Goal: Task Accomplishment & Management: Complete application form

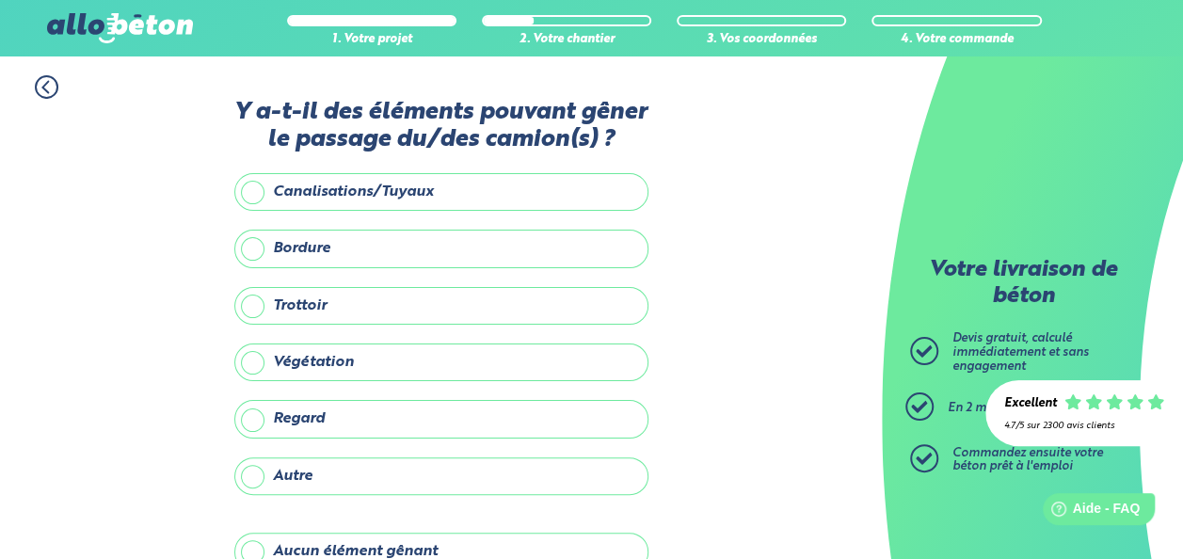
scroll to position [94, 0]
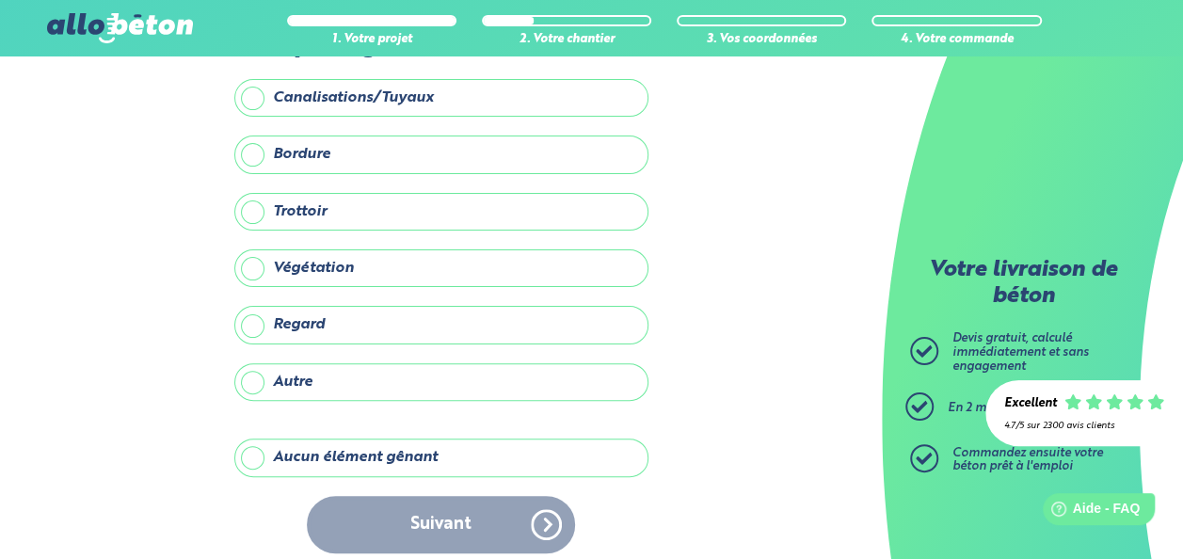
click at [258, 452] on label "Aucun élément gênant" at bounding box center [441, 458] width 414 height 38
click at [0, 0] on input "Aucun élément gênant" at bounding box center [0, 0] width 0 height 0
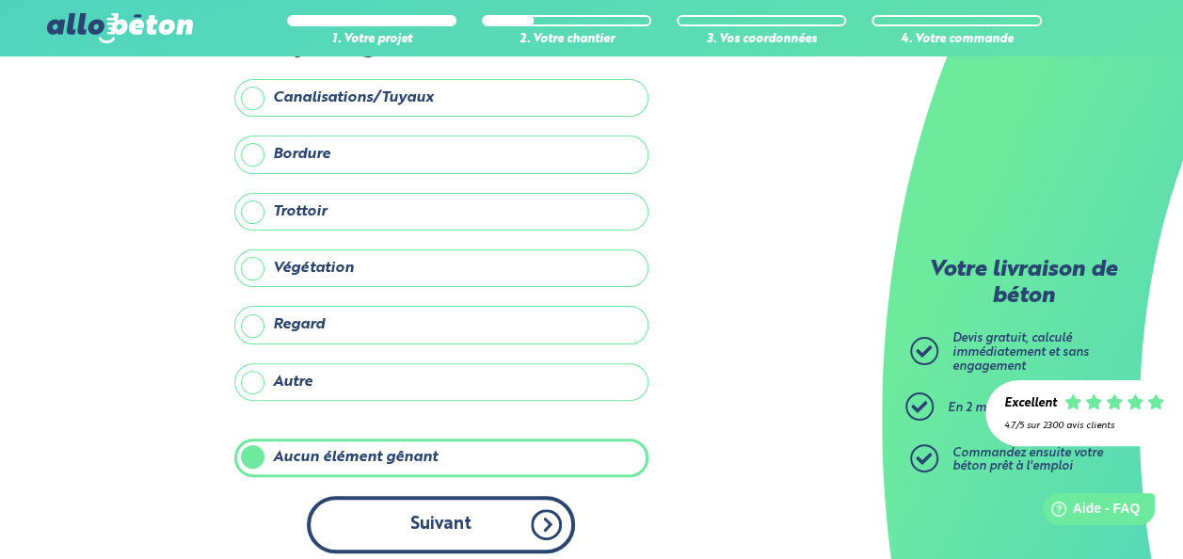
click at [431, 523] on button "Suivant" at bounding box center [441, 524] width 268 height 57
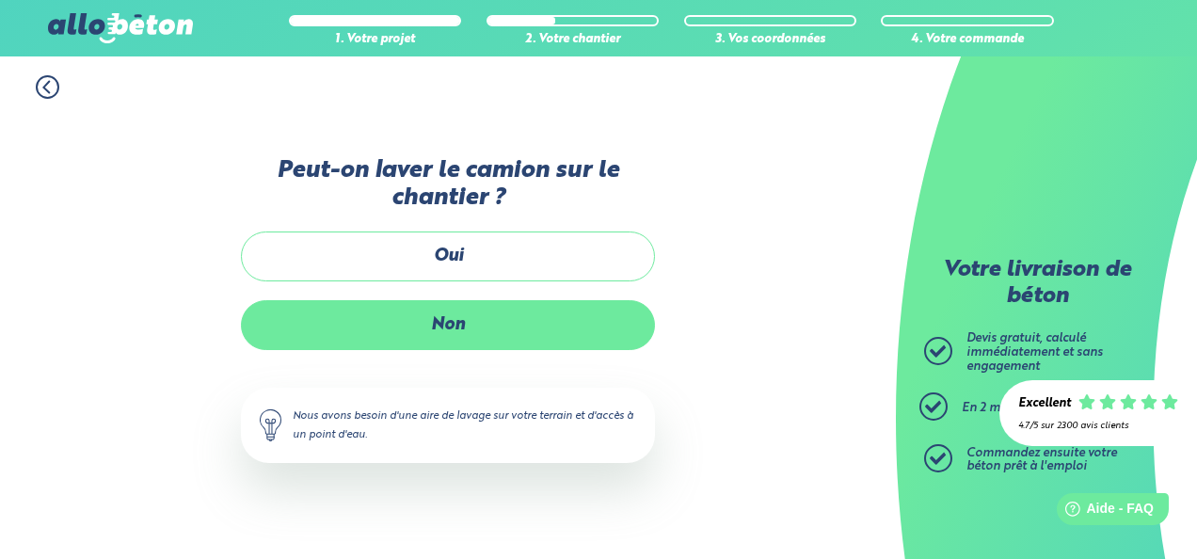
click at [452, 322] on label "Non" at bounding box center [448, 325] width 414 height 50
click at [0, 0] on input "Non" at bounding box center [0, 0] width 0 height 0
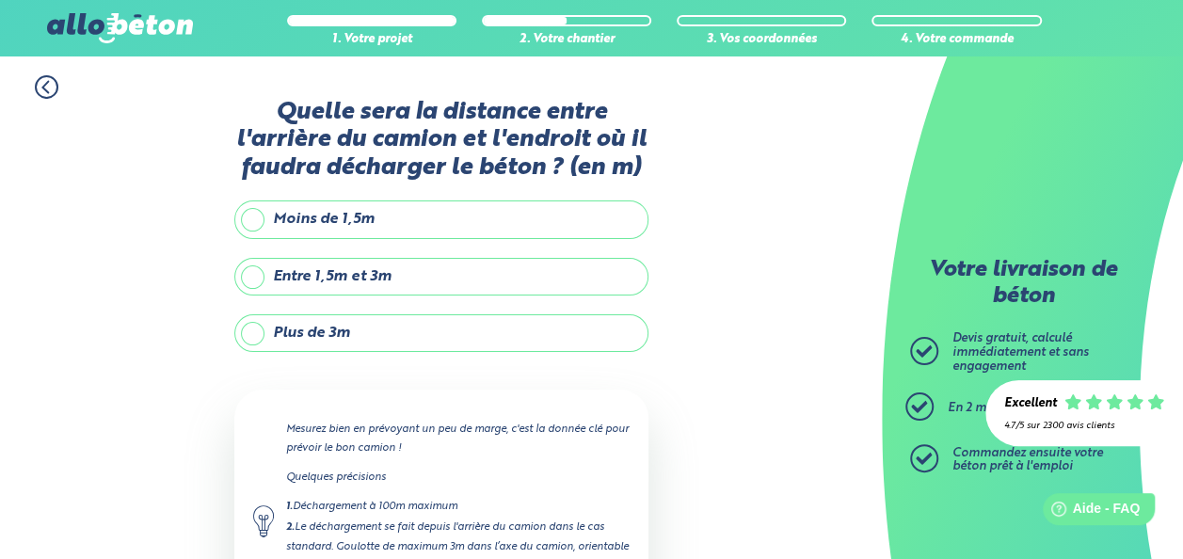
click at [251, 330] on label "Plus de 3m" at bounding box center [441, 333] width 414 height 38
click at [0, 0] on input "Plus de 3m" at bounding box center [0, 0] width 0 height 0
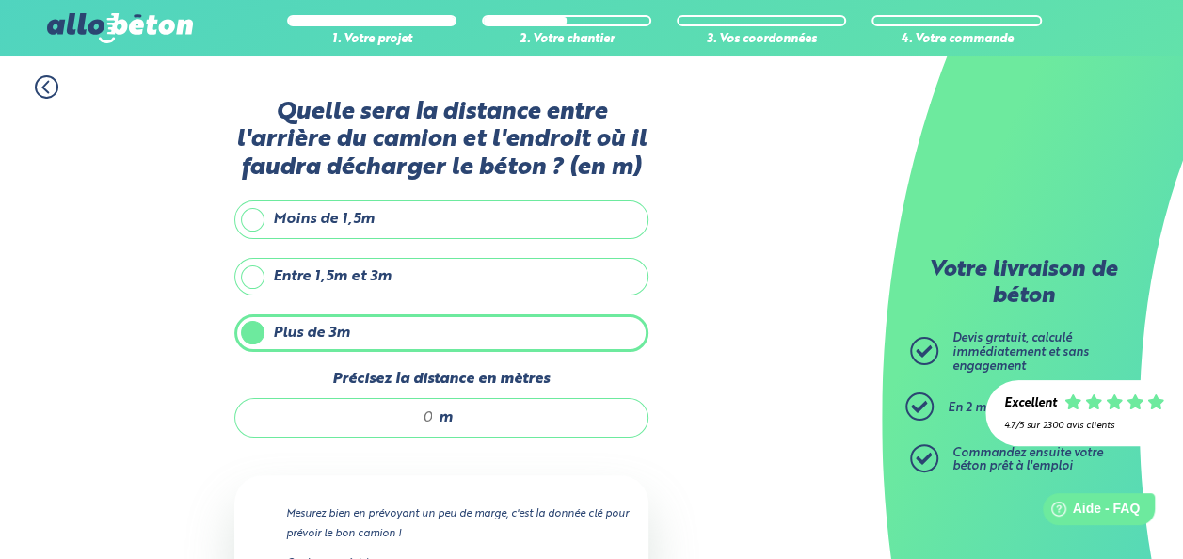
scroll to position [188, 0]
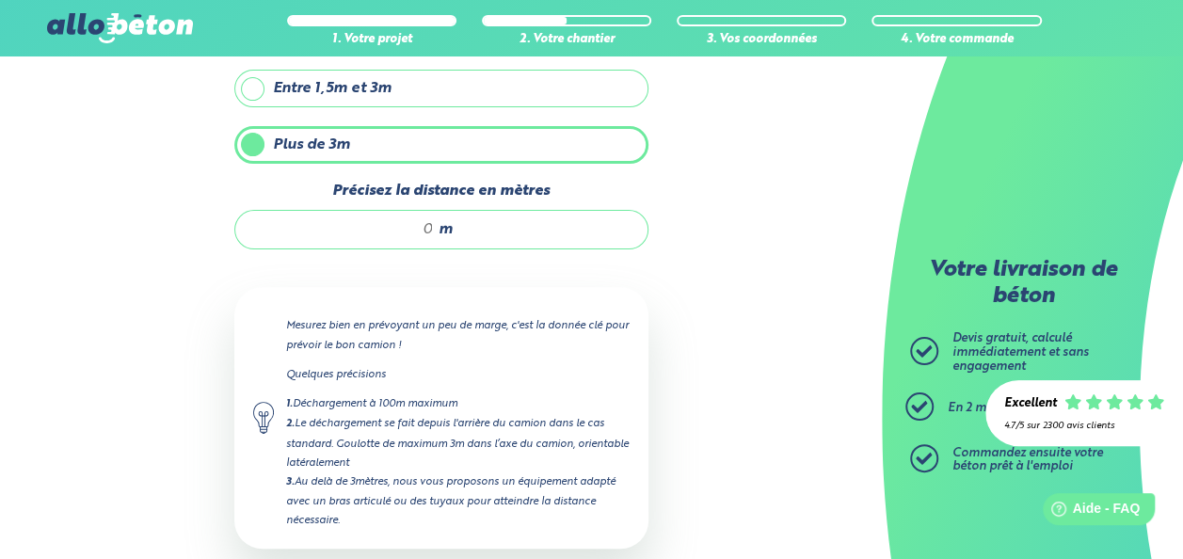
click at [431, 225] on input "Précisez la distance en mètres" at bounding box center [344, 229] width 180 height 19
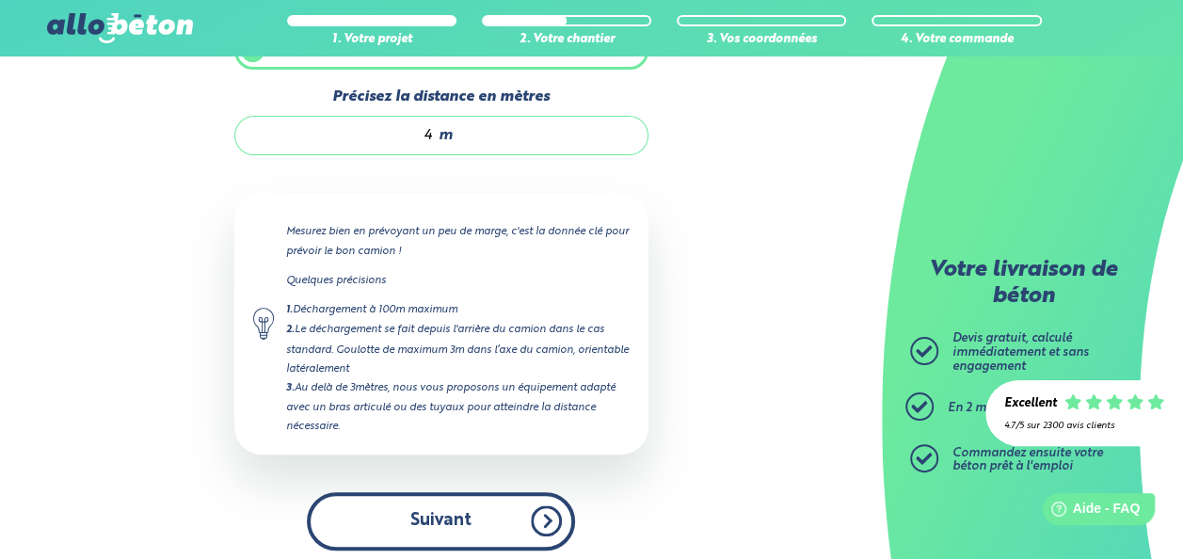
type input "4"
click at [463, 514] on button "Suivant" at bounding box center [441, 520] width 268 height 57
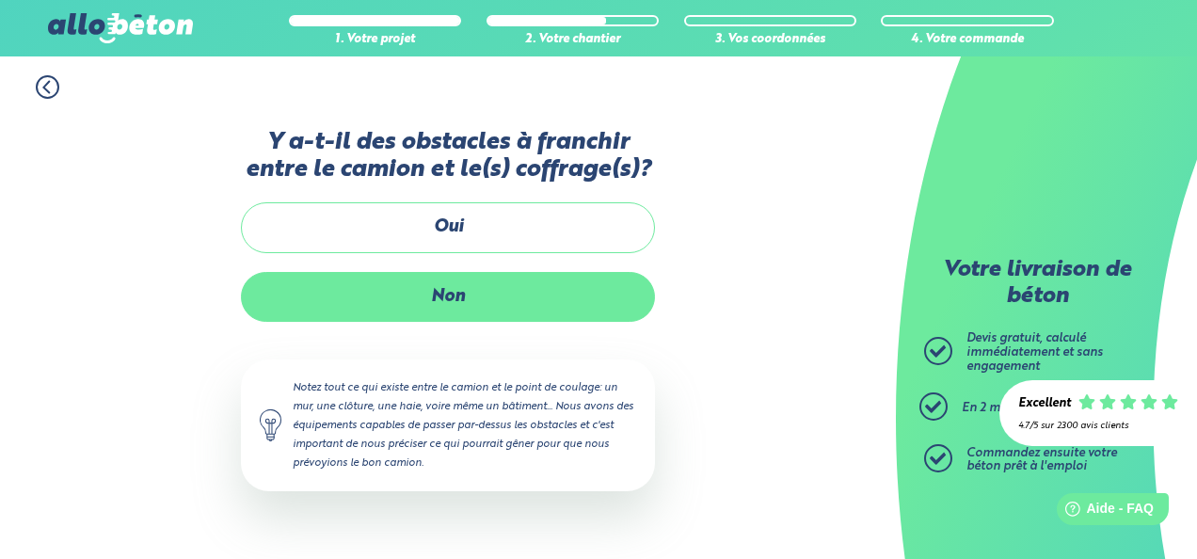
click at [456, 301] on label "Non" at bounding box center [448, 297] width 414 height 50
click at [0, 0] on input "Non" at bounding box center [0, 0] width 0 height 0
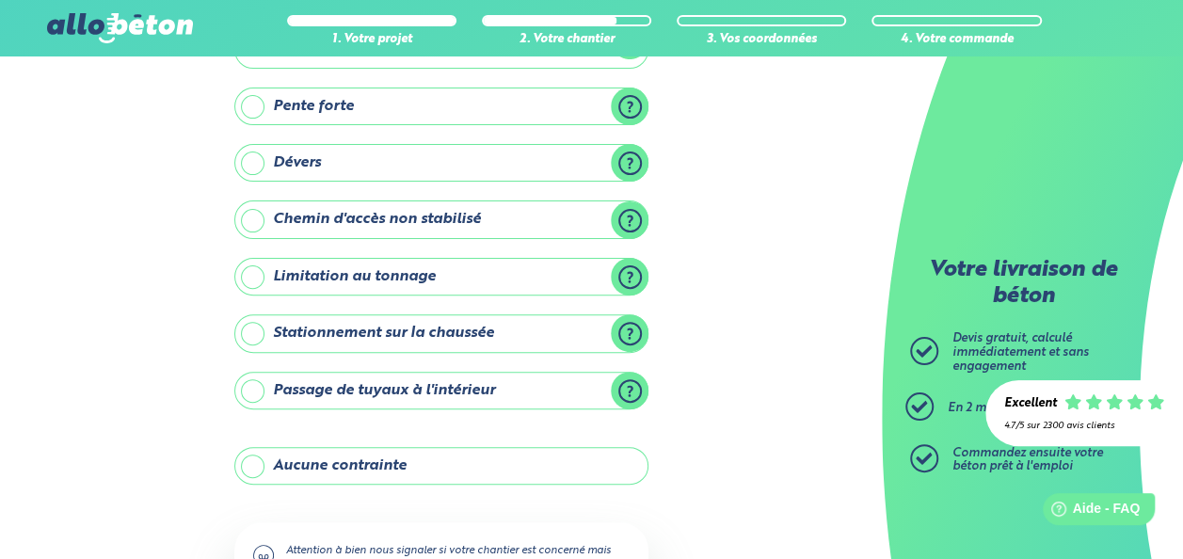
scroll to position [188, 0]
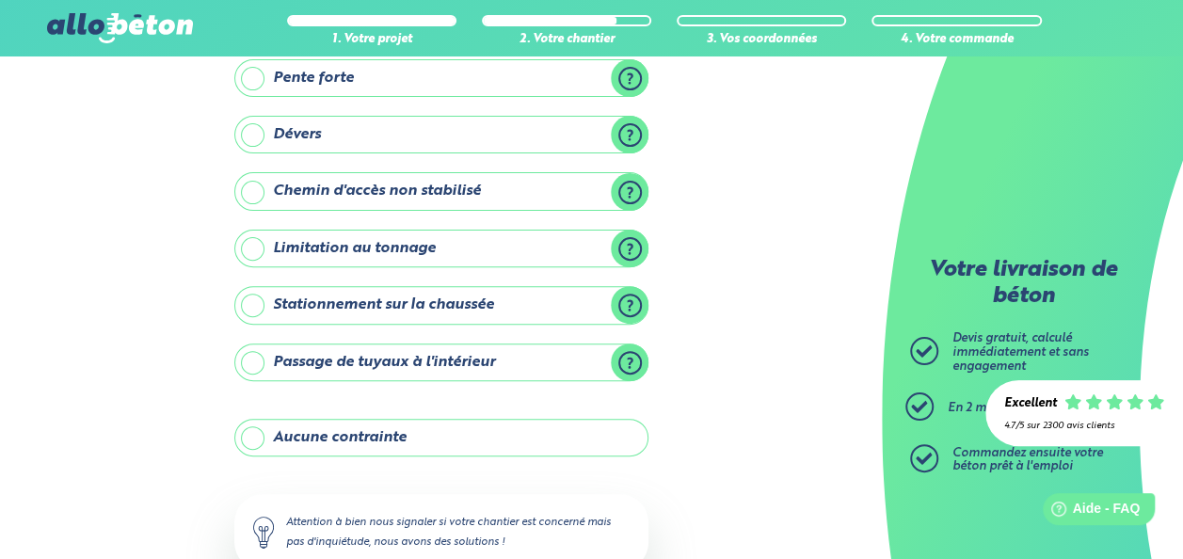
click at [257, 301] on label "Stationnement sur la chaussée" at bounding box center [441, 305] width 414 height 38
click at [0, 0] on input "Stationnement sur la chaussée" at bounding box center [0, 0] width 0 height 0
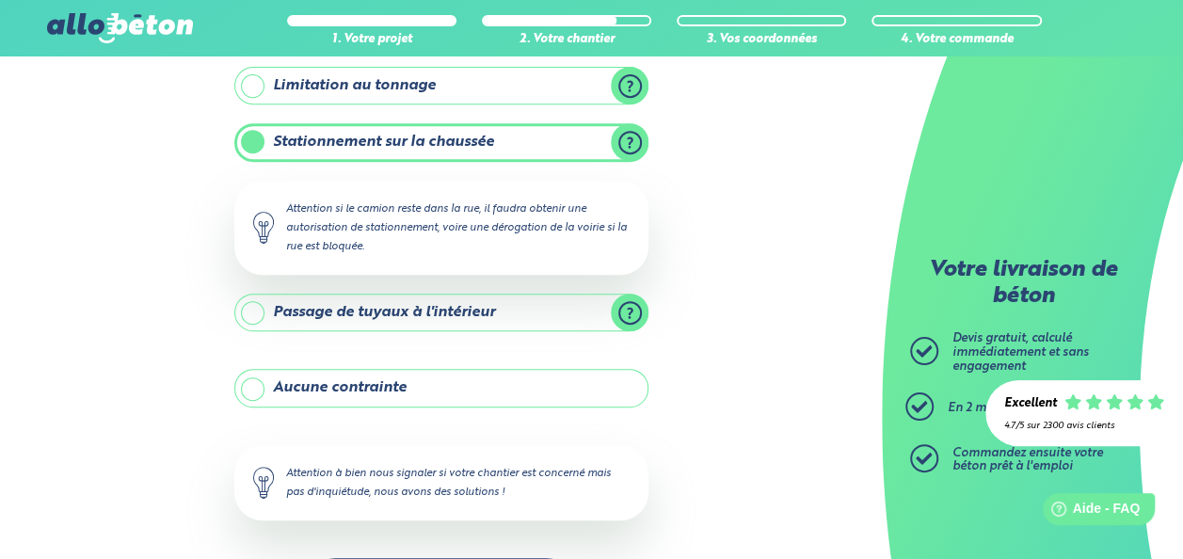
scroll to position [377, 0]
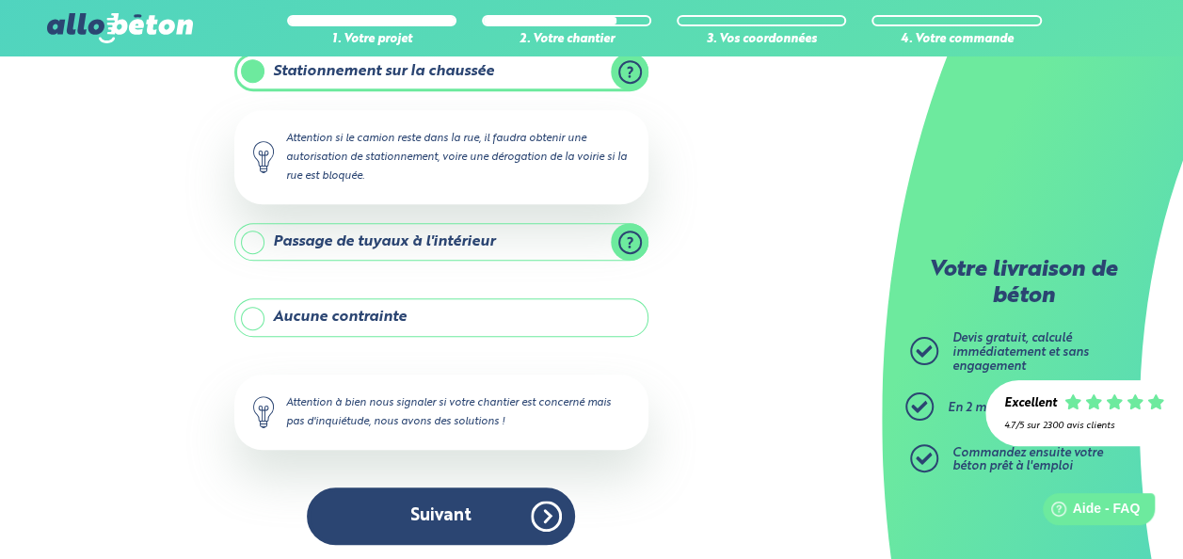
drag, startPoint x: 418, startPoint y: 503, endPoint x: 439, endPoint y: 506, distance: 21.0
click at [417, 503] on button "Suivant" at bounding box center [441, 516] width 268 height 57
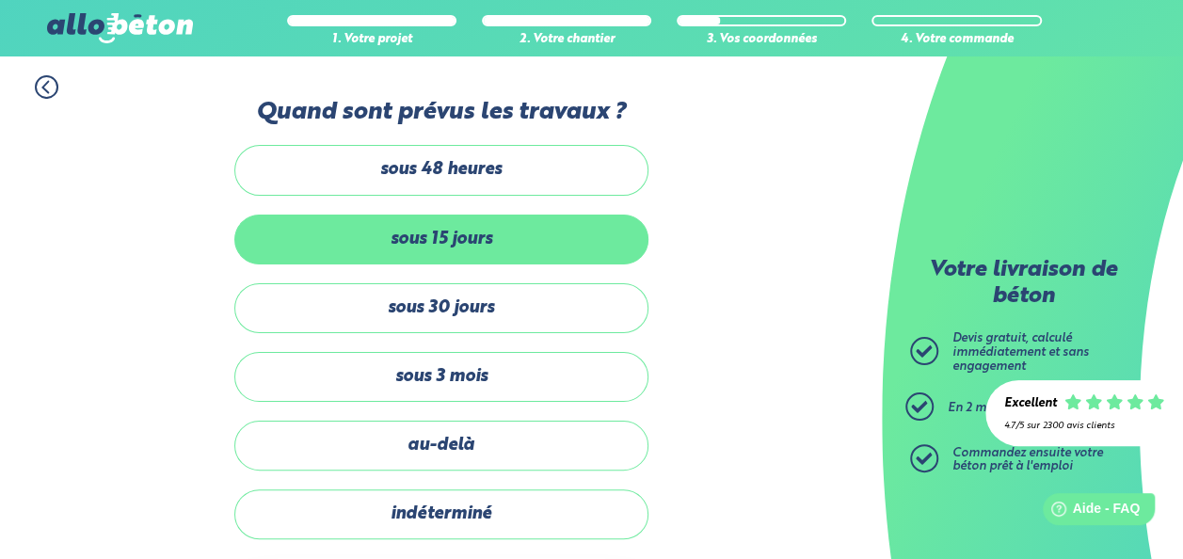
click at [474, 242] on label "sous 15 jours" at bounding box center [441, 240] width 414 height 50
click at [0, 0] on input "sous 15 jours" at bounding box center [0, 0] width 0 height 0
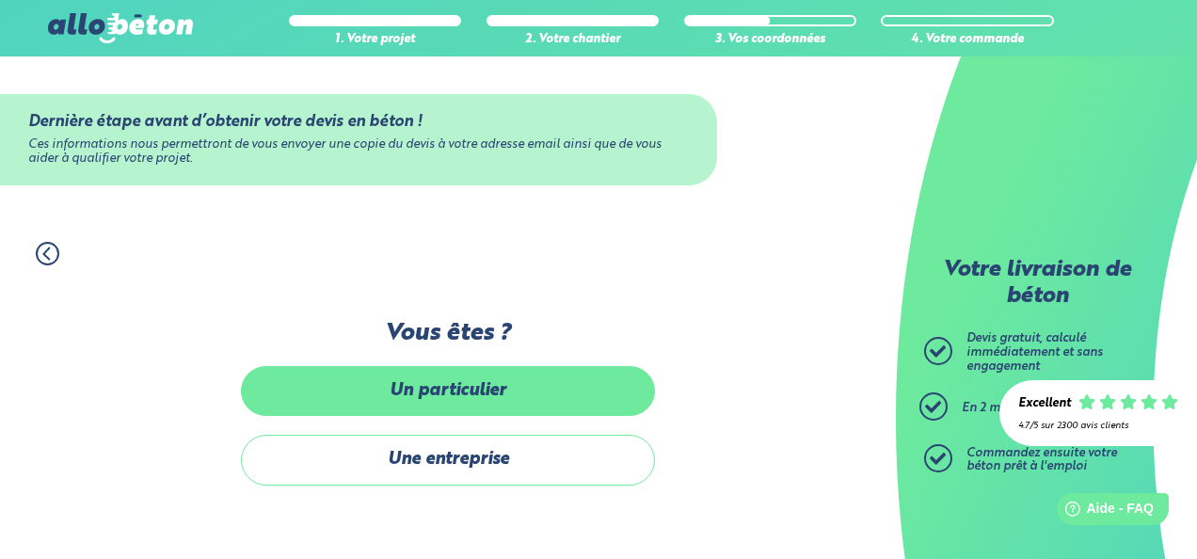
click at [470, 396] on label "Un particulier" at bounding box center [448, 391] width 414 height 50
click at [0, 0] on input "Un particulier" at bounding box center [0, 0] width 0 height 0
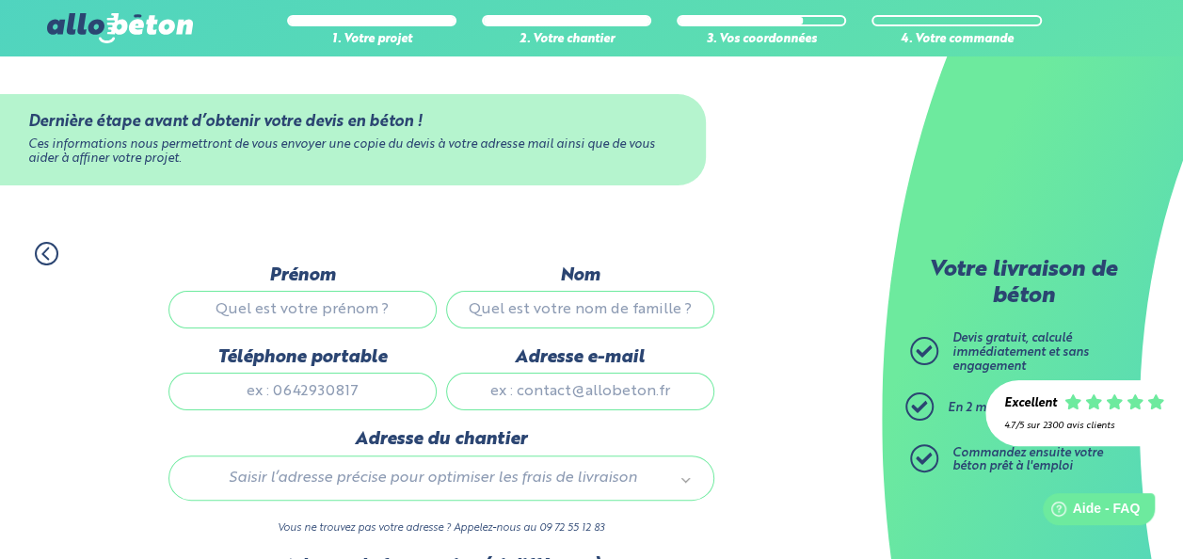
click at [399, 306] on input "Prénom" at bounding box center [302, 310] width 268 height 38
type input "[PERSON_NAME]"
type input "MIVIELLE"
type input "0788230138"
type input "[EMAIL_ADDRESS][DOMAIN_NAME]"
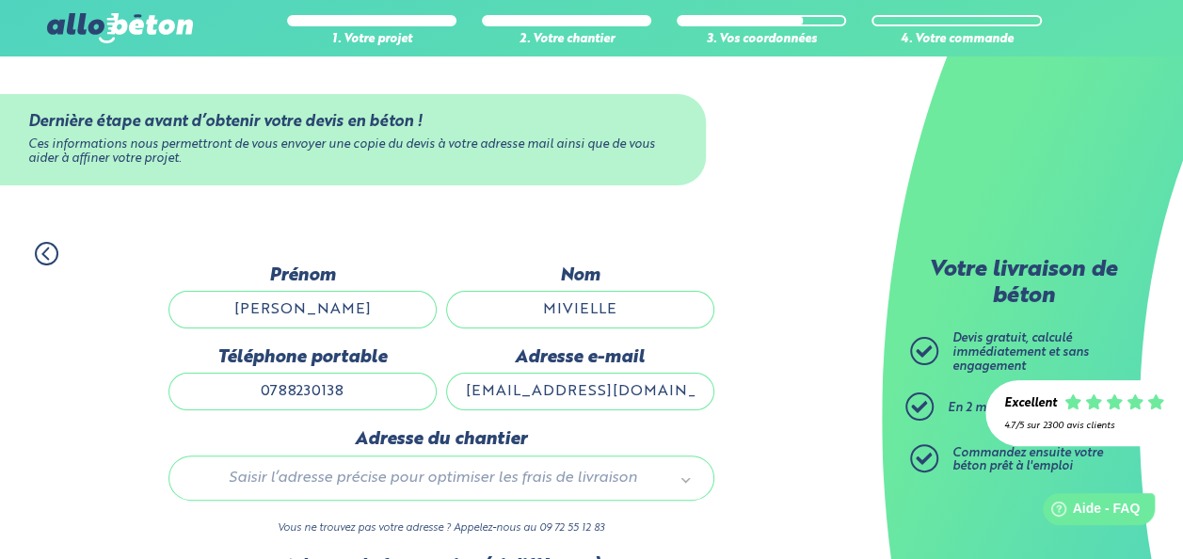
type input "71 Chemin de Cassagne 31600 Lherm"
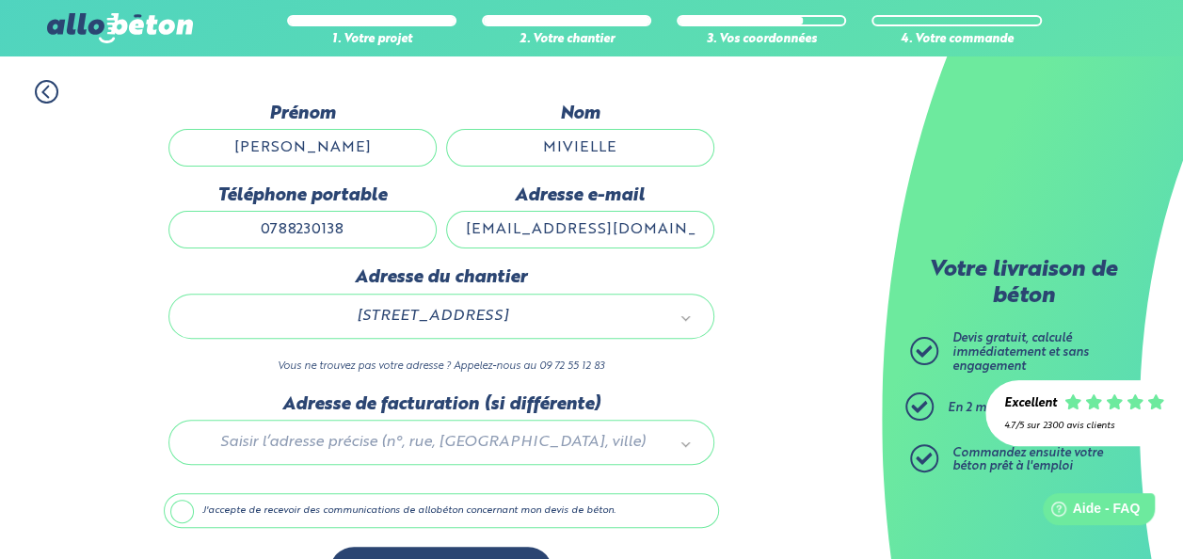
scroll to position [188, 0]
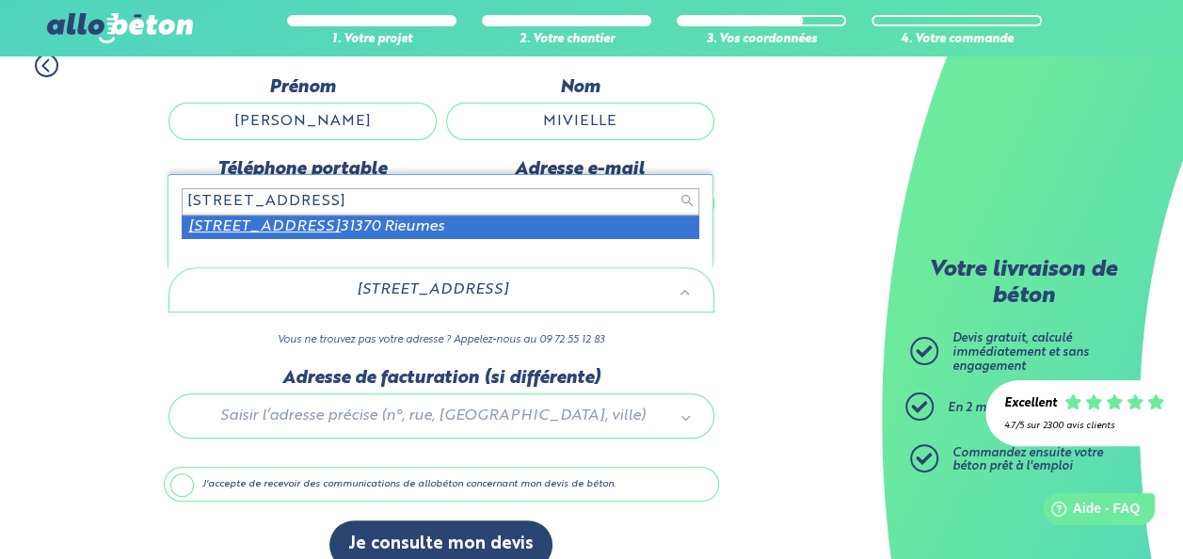
type input "43 AVENUE DE MAROULE"
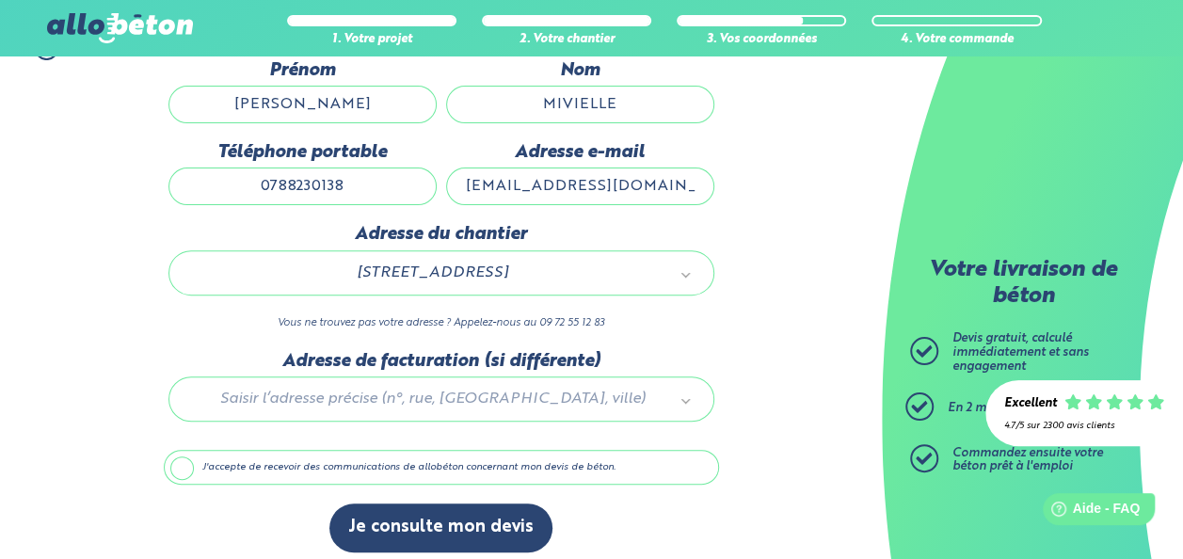
scroll to position [214, 0]
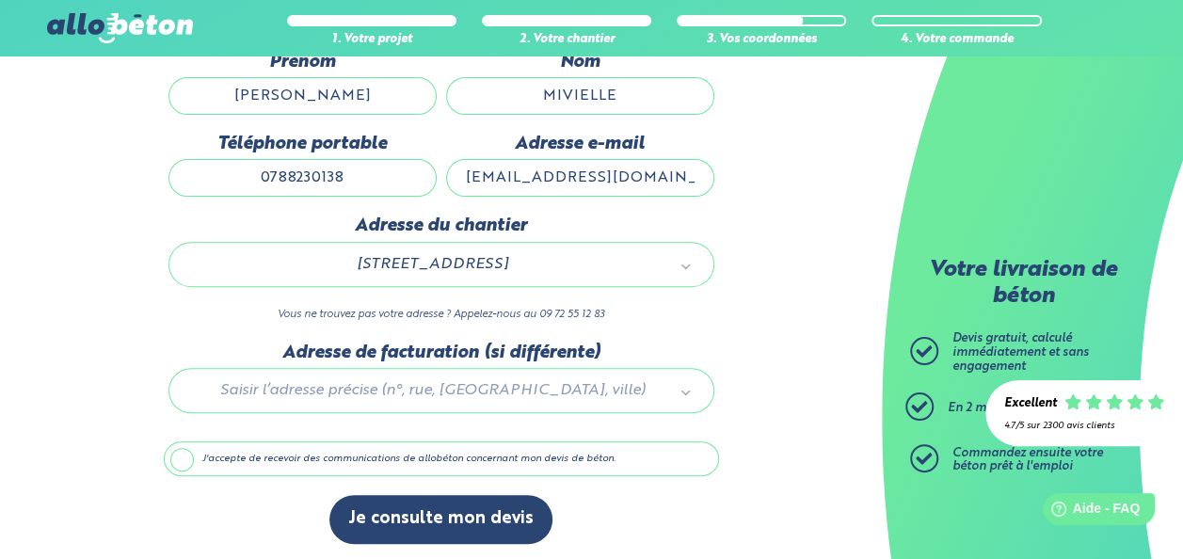
click at [601, 382] on div at bounding box center [441, 387] width 555 height 89
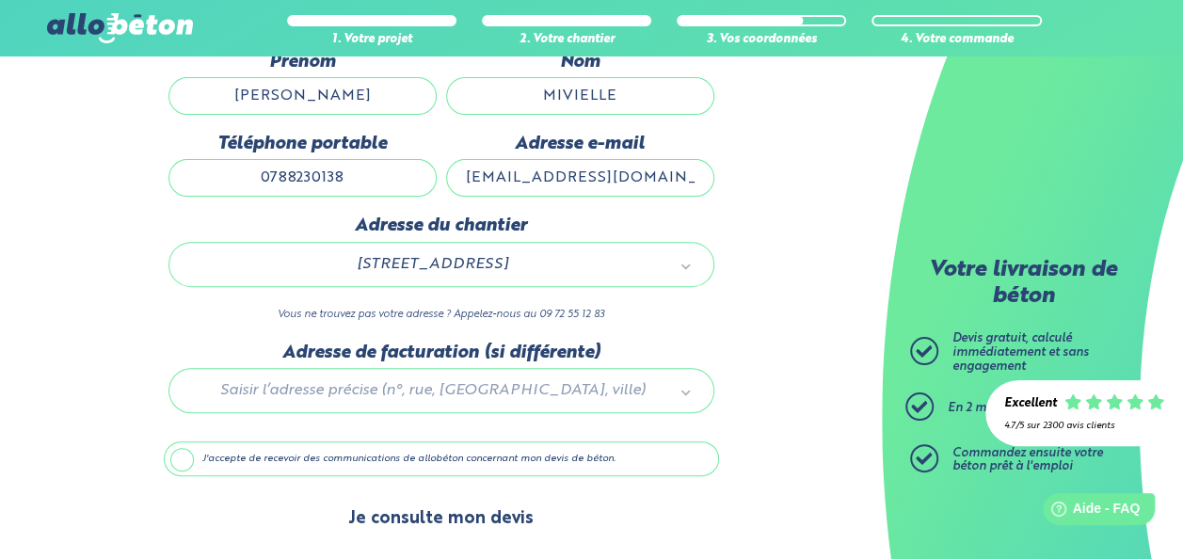
click at [425, 522] on button "Je consulte mon devis" at bounding box center [440, 519] width 223 height 48
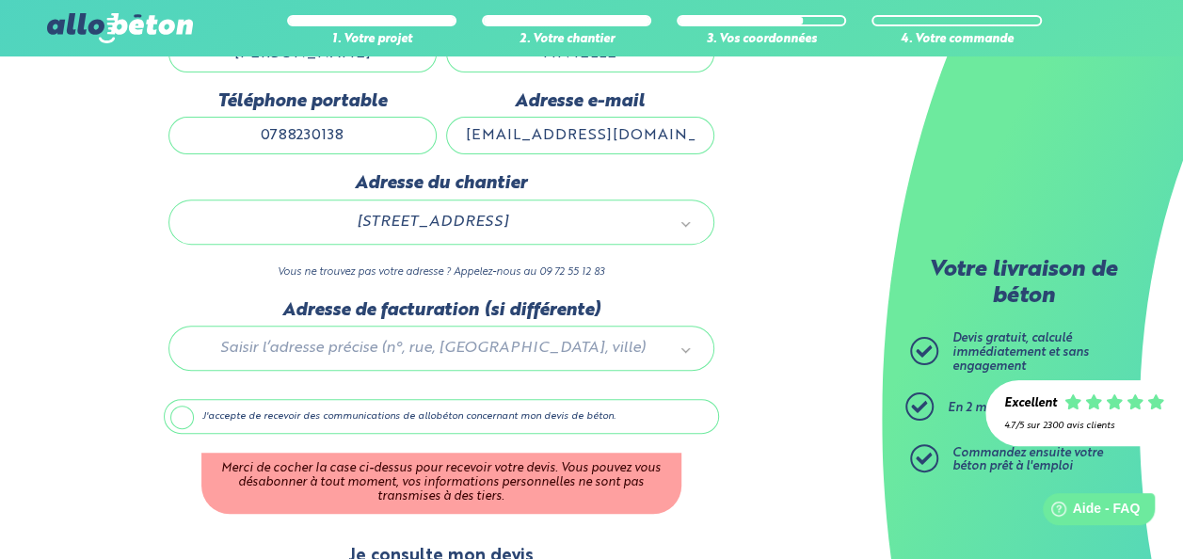
scroll to position [293, 0]
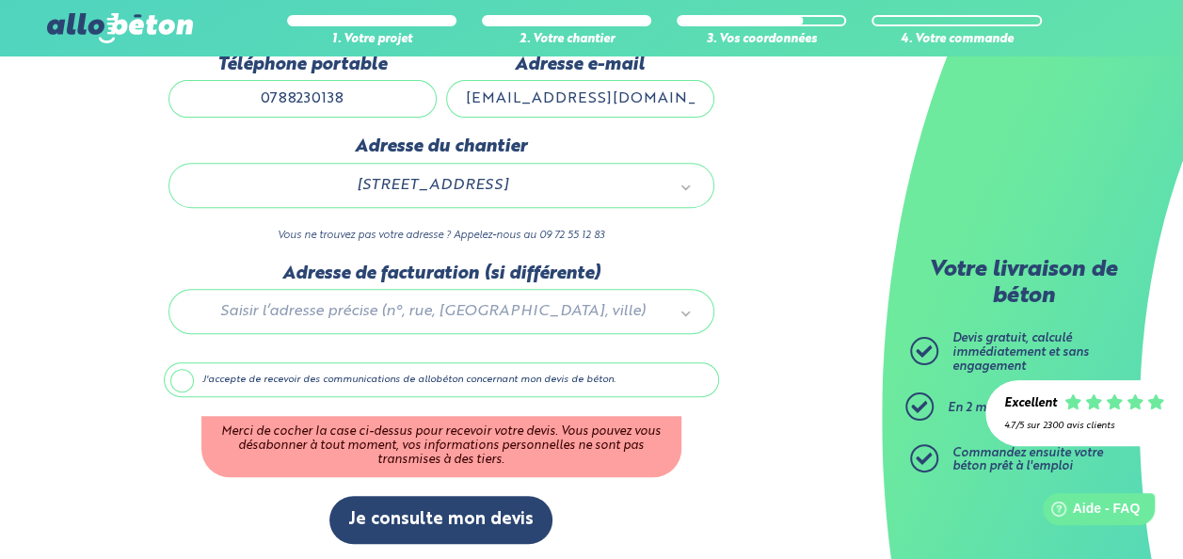
drag, startPoint x: 179, startPoint y: 375, endPoint x: 213, endPoint y: 408, distance: 47.3
click at [180, 375] on label "J'accepte de recevoir des communications de allobéton concernant mon devis de b…" at bounding box center [441, 380] width 555 height 36
click at [0, 0] on input "J'accepte de recevoir des communications de allobéton concernant mon devis de b…" at bounding box center [0, 0] width 0 height 0
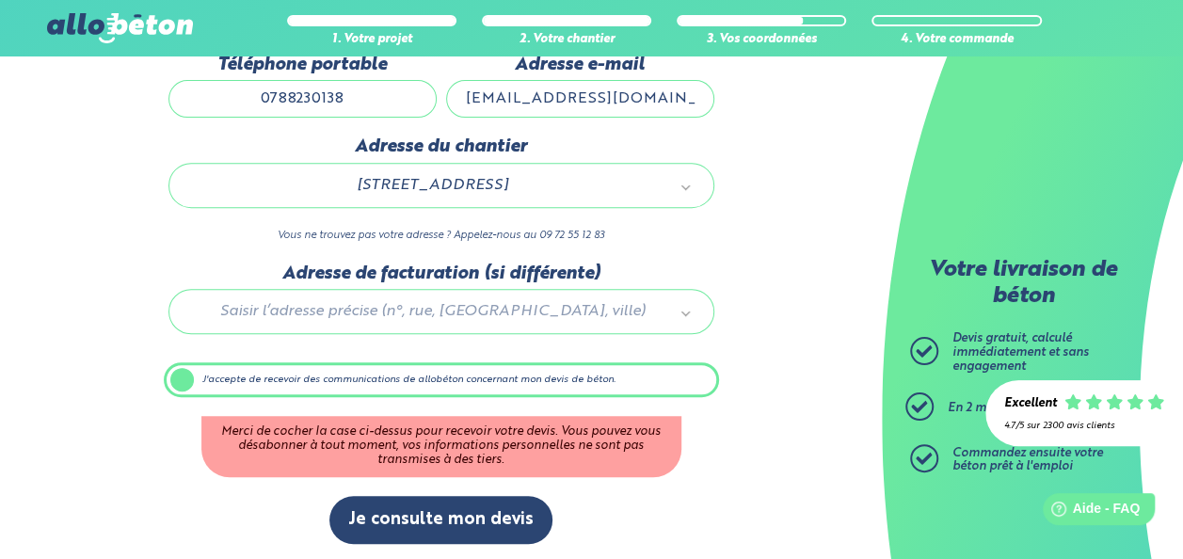
scroll to position [214, 0]
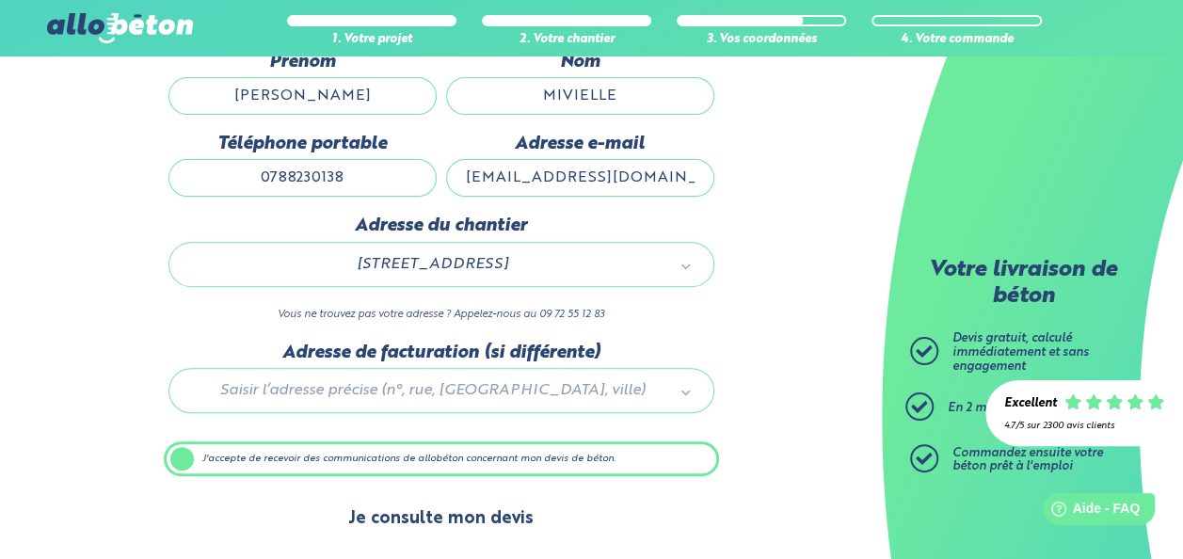
drag, startPoint x: 399, startPoint y: 517, endPoint x: 417, endPoint y: 518, distance: 17.9
click at [399, 517] on button "Je consulte mon devis" at bounding box center [440, 519] width 223 height 48
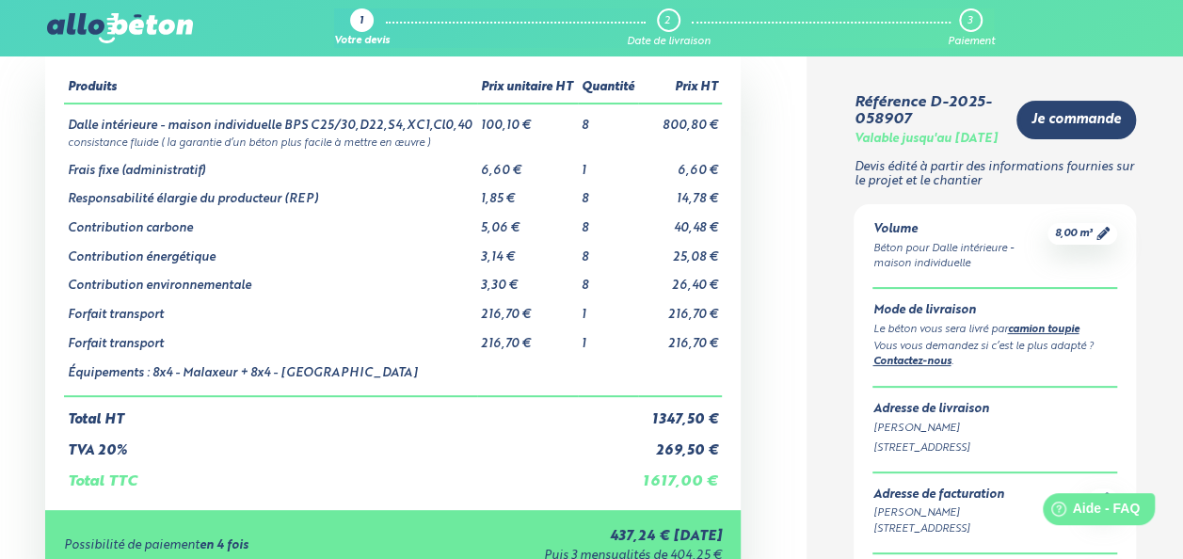
scroll to position [188, 0]
